Goal: Browse casually

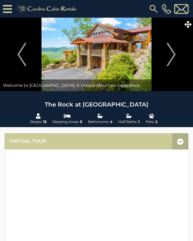
click at [171, 53] on img "Next" at bounding box center [171, 54] width 9 height 23
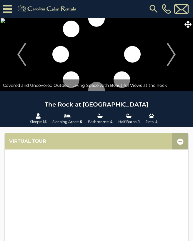
click at [164, 56] on button "Next" at bounding box center [171, 54] width 38 height 73
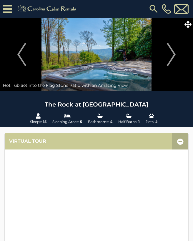
click at [169, 48] on img "Next" at bounding box center [171, 54] width 9 height 23
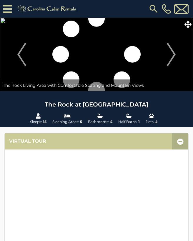
click at [168, 54] on img "Next" at bounding box center [171, 54] width 9 height 23
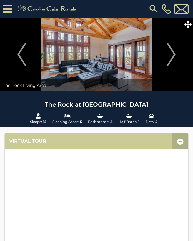
click at [174, 54] on img "Next" at bounding box center [171, 54] width 9 height 23
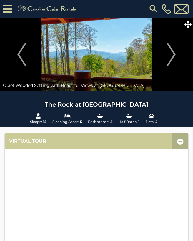
click at [172, 54] on img "Next" at bounding box center [171, 54] width 9 height 23
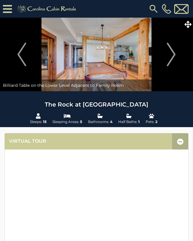
click at [167, 55] on img "Next" at bounding box center [171, 54] width 9 height 23
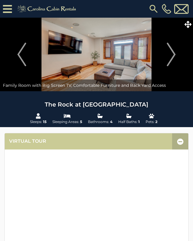
click at [167, 55] on img "Next" at bounding box center [171, 54] width 9 height 23
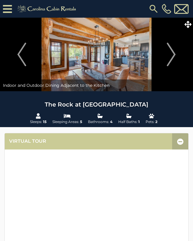
click at [164, 51] on button "Next" at bounding box center [171, 54] width 38 height 73
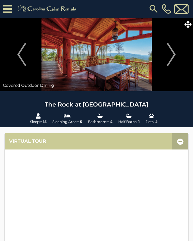
click at [163, 51] on button "Next" at bounding box center [171, 54] width 38 height 73
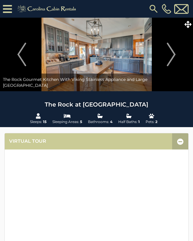
click at [165, 56] on button "Next" at bounding box center [171, 54] width 38 height 73
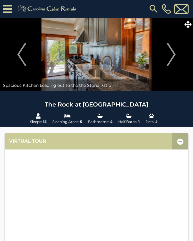
click at [162, 51] on button "Next" at bounding box center [171, 54] width 38 height 73
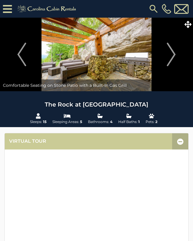
click at [159, 51] on button "Next" at bounding box center [171, 54] width 38 height 73
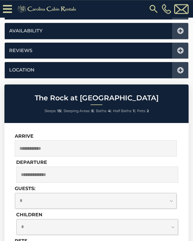
scroll to position [352, 0]
